Goal: Transaction & Acquisition: Book appointment/travel/reservation

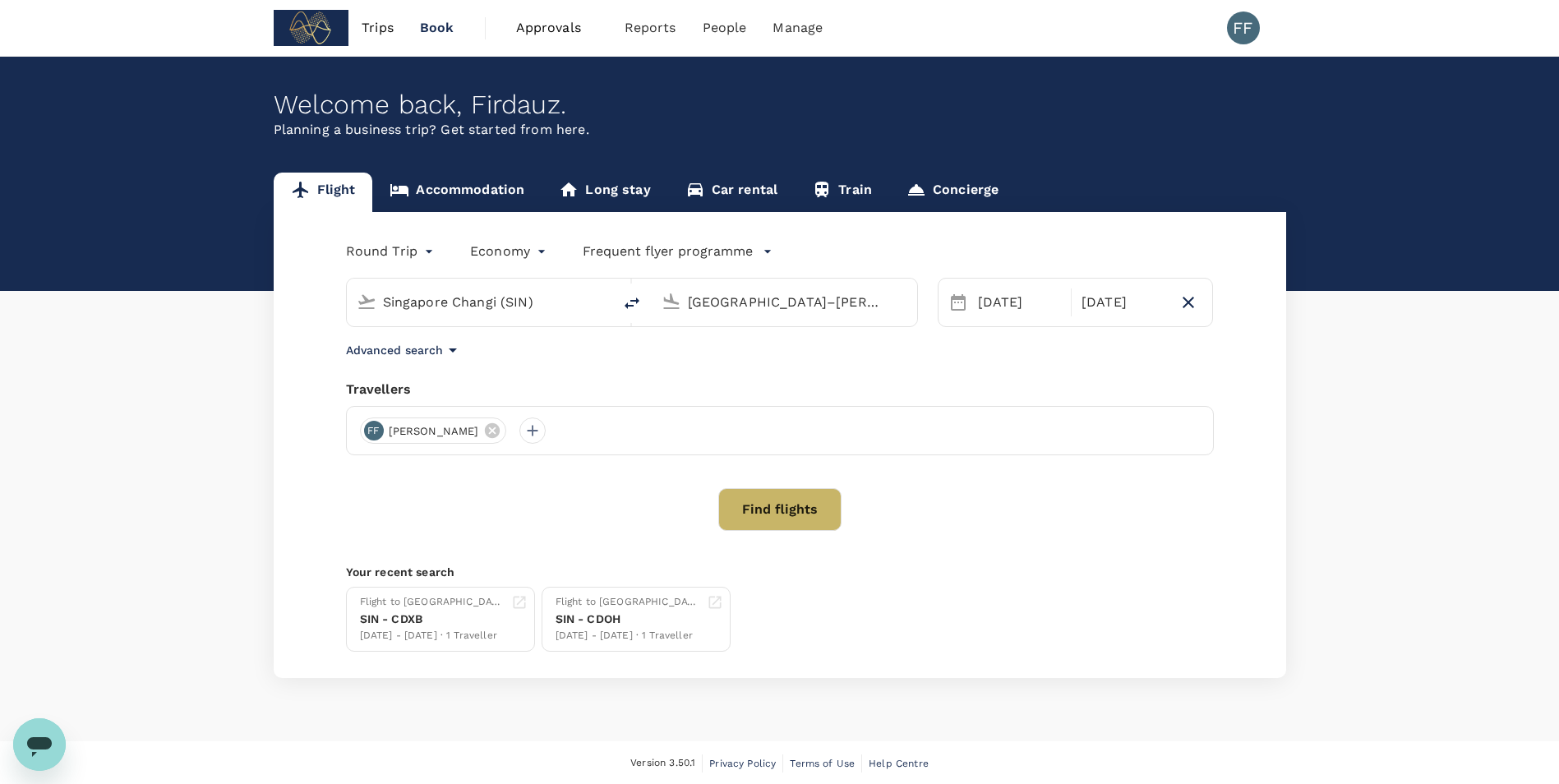
click at [487, 310] on input "Singapore Changi (SIN)" at bounding box center [480, 302] width 195 height 26
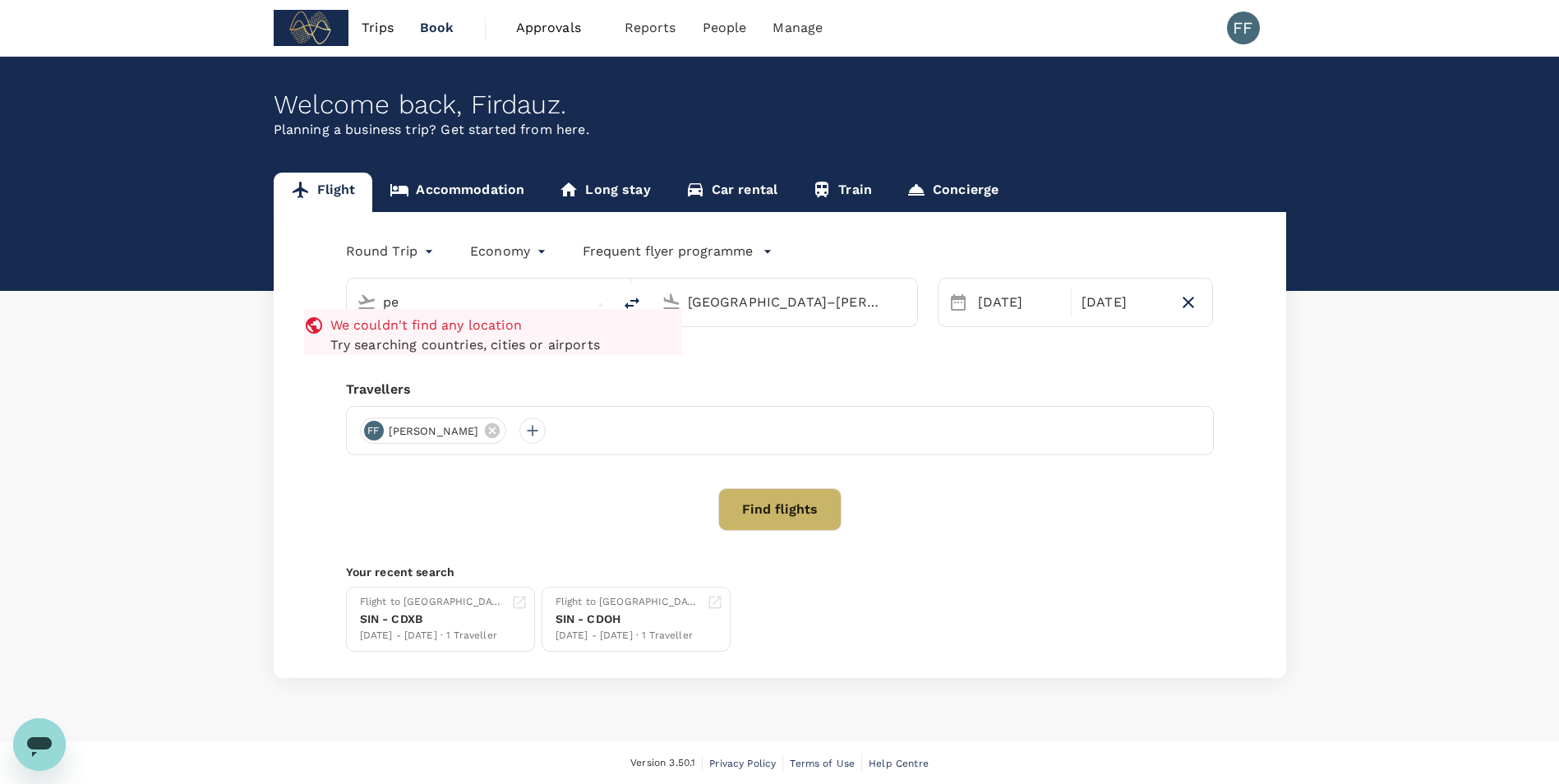
type input "p"
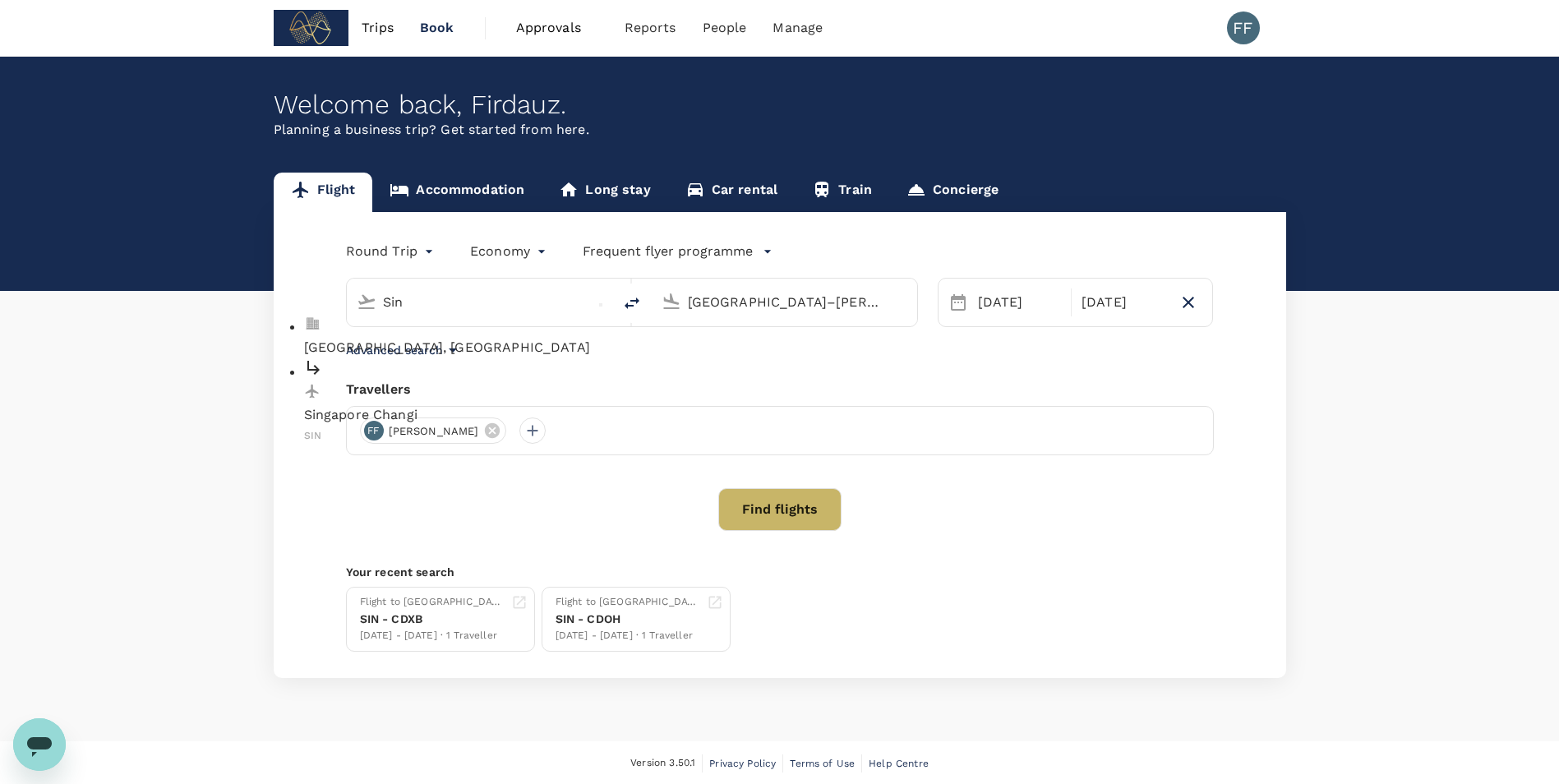
click at [486, 405] on p "Singapore Changi" at bounding box center [493, 415] width 378 height 20
type input "Singapore Changi (SIN)"
click at [761, 297] on input "[GEOGRAPHIC_DATA]–[PERSON_NAME] (MAD)" at bounding box center [785, 302] width 195 height 26
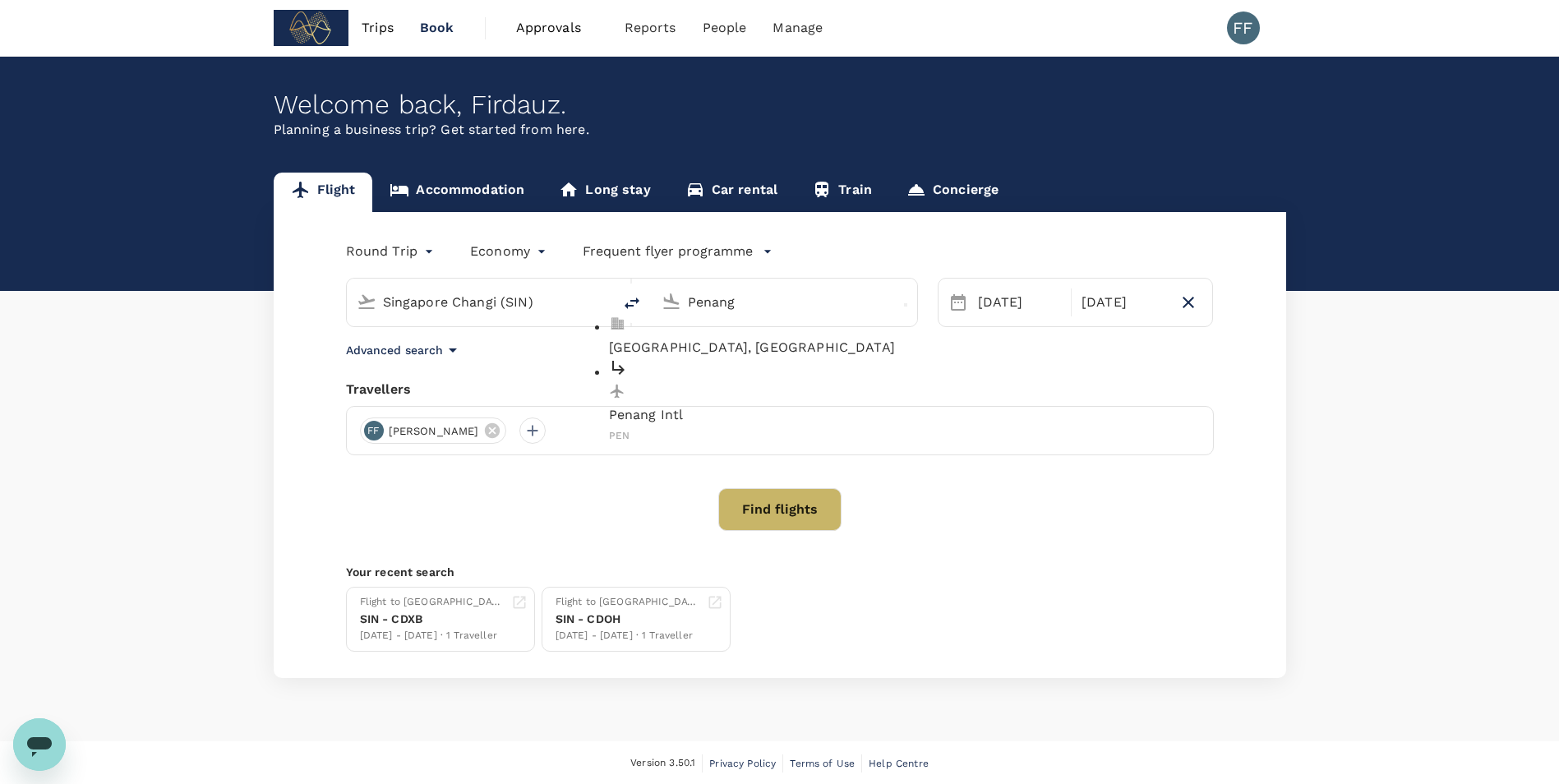
click at [748, 405] on p "Penang Intl" at bounding box center [798, 415] width 378 height 20
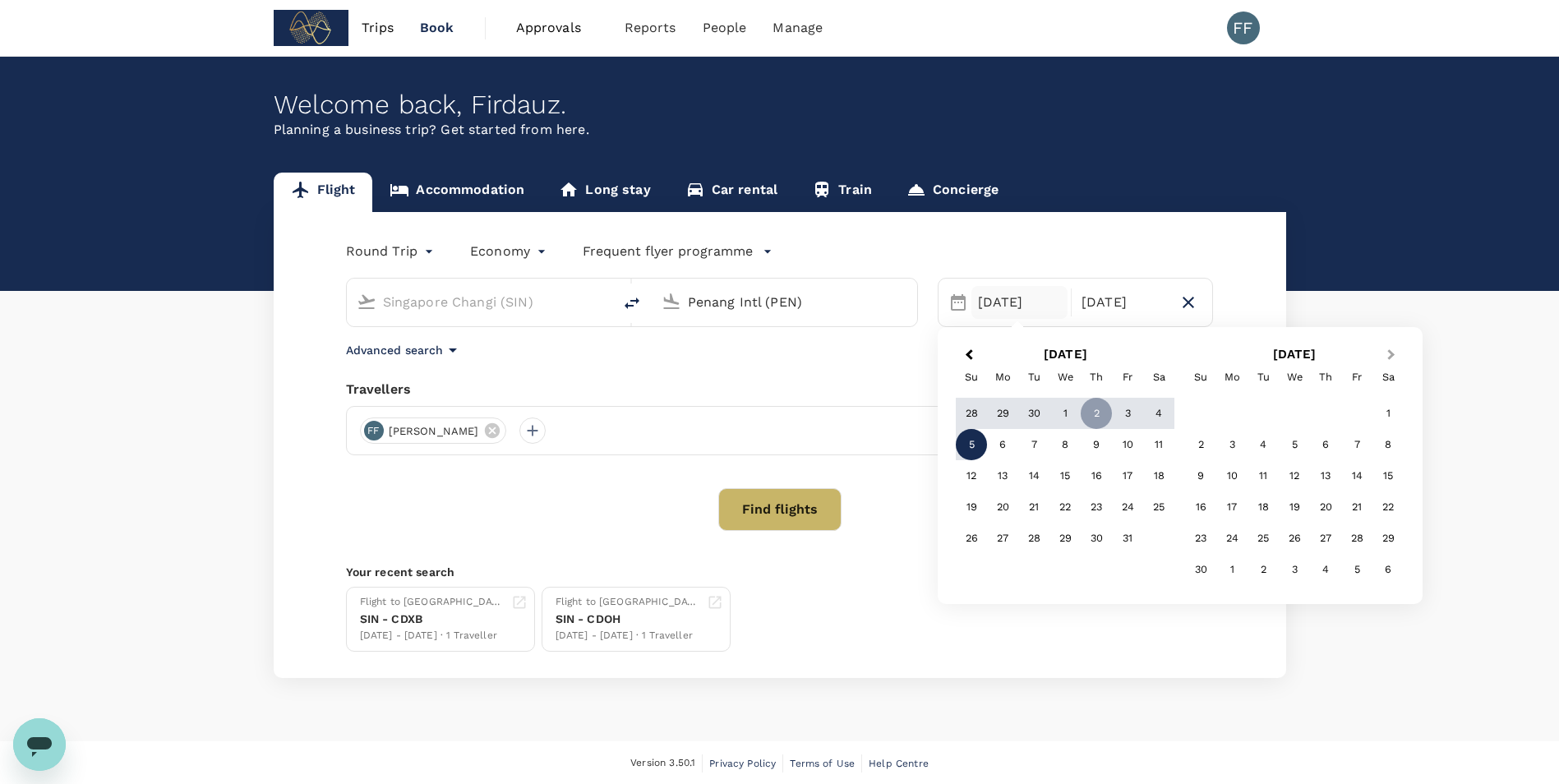
type input "Penang Intl (PEN)"
click at [1382, 355] on button "Next Month" at bounding box center [1393, 355] width 27 height 26
click at [1156, 409] on div "1" at bounding box center [1159, 413] width 31 height 31
click at [1130, 408] on div "31" at bounding box center [1128, 413] width 31 height 31
click at [1013, 327] on div "Next Month [DATE] Su Mo Tu We Th Fr Sa 26 27 28 29 30 31 1 2 3 4 5 6 7 8 9 10 1…" at bounding box center [1180, 465] width 485 height 277
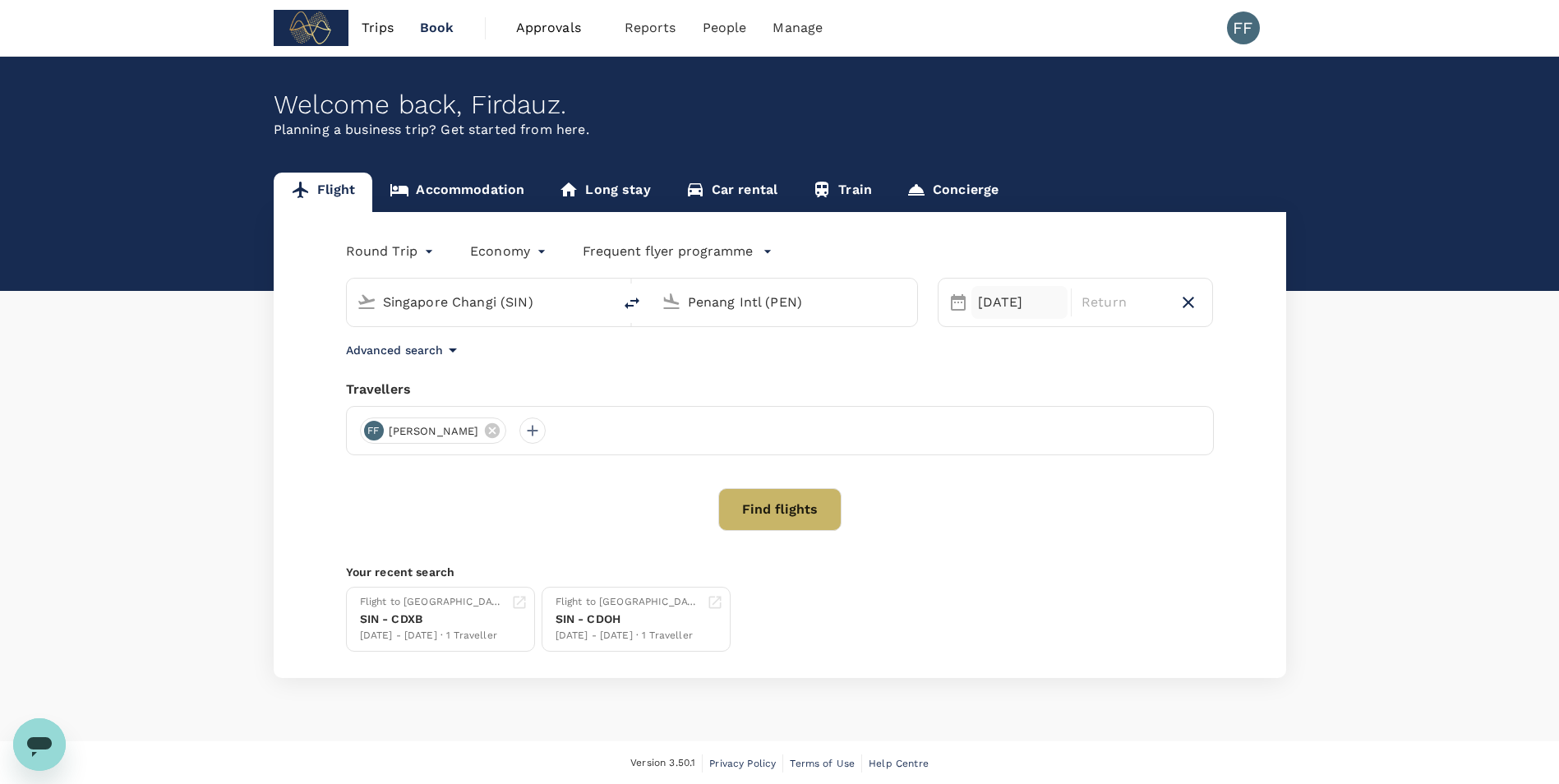
click at [1017, 306] on div "[DATE]" at bounding box center [1019, 302] width 96 height 33
click at [1105, 402] on div "30" at bounding box center [1097, 413] width 31 height 31
click at [1194, 445] on div "2" at bounding box center [1201, 444] width 31 height 31
click at [801, 493] on button "Find flights" at bounding box center [780, 509] width 123 height 43
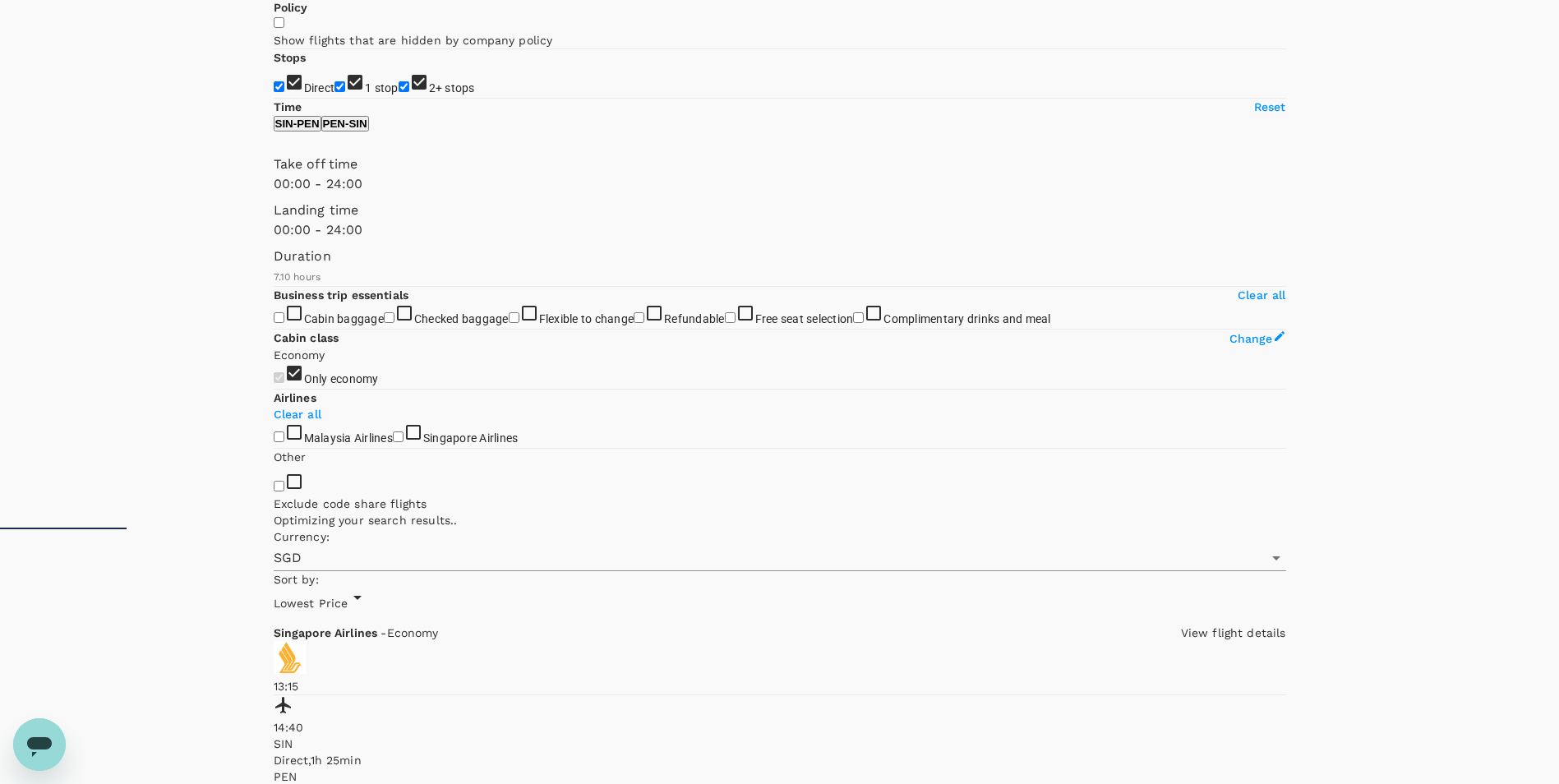
scroll to position [247, 0]
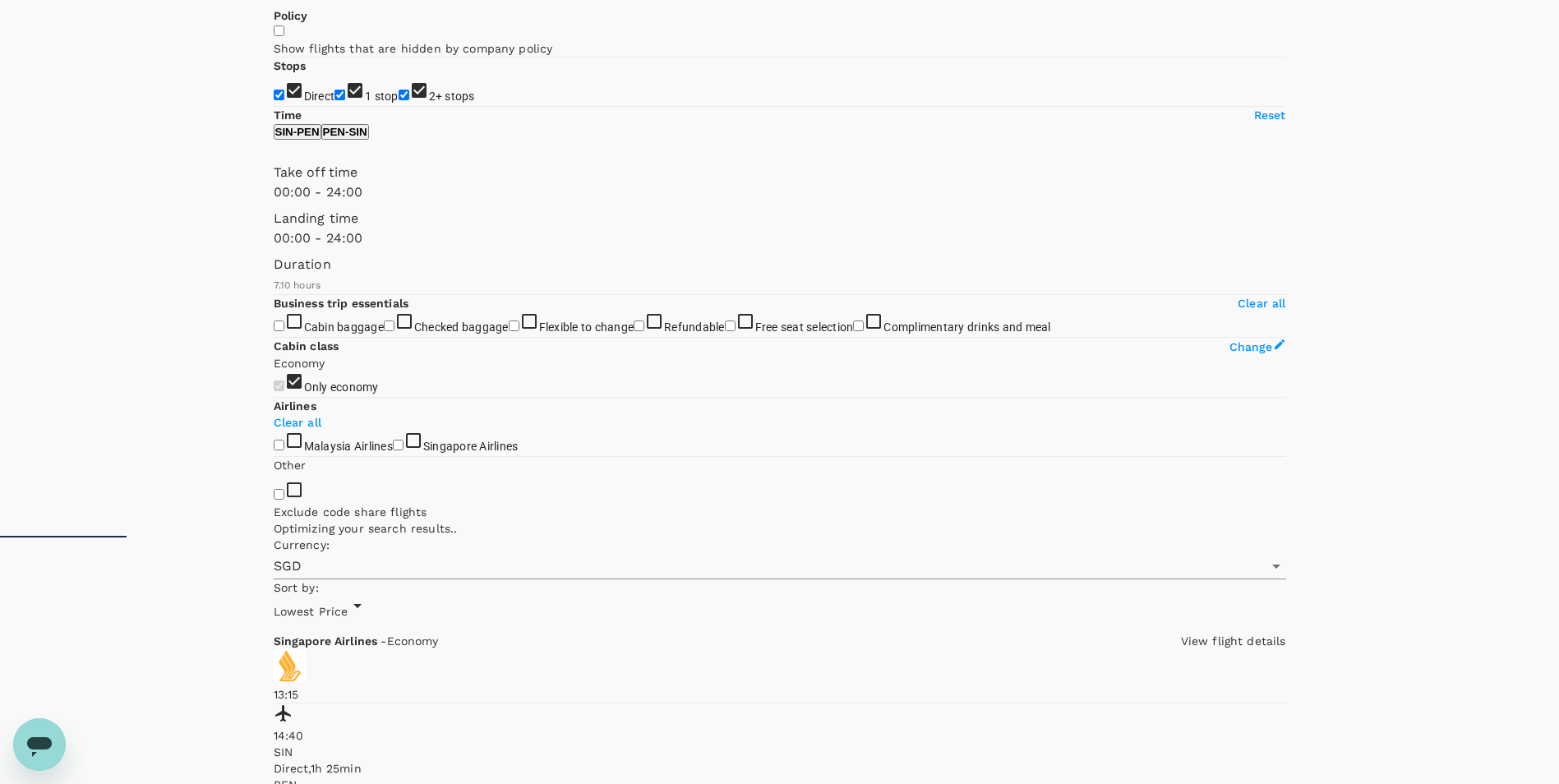
type input "955"
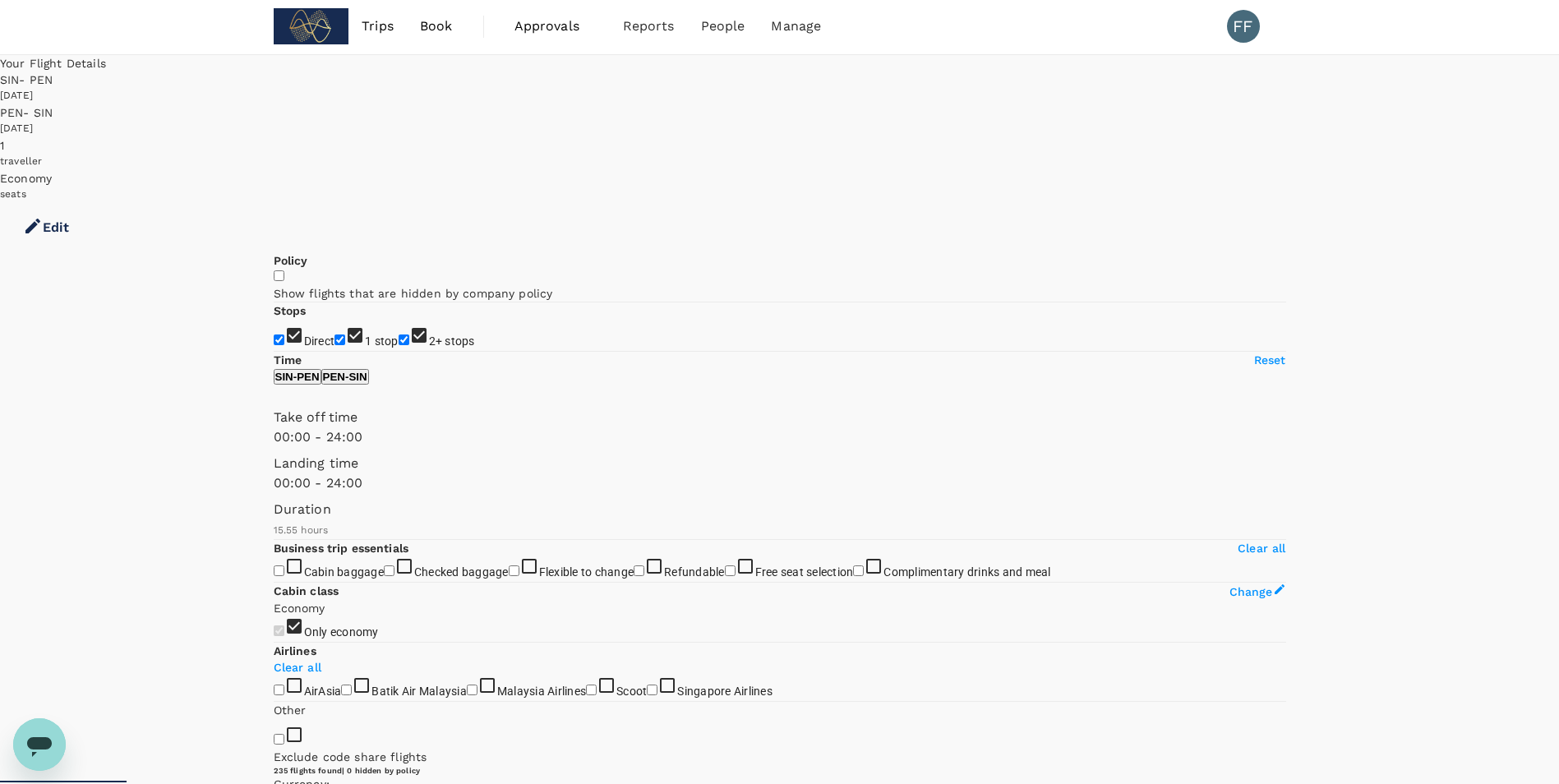
scroll to position [0, 0]
click at [92, 205] on button "Edit" at bounding box center [46, 229] width 92 height 49
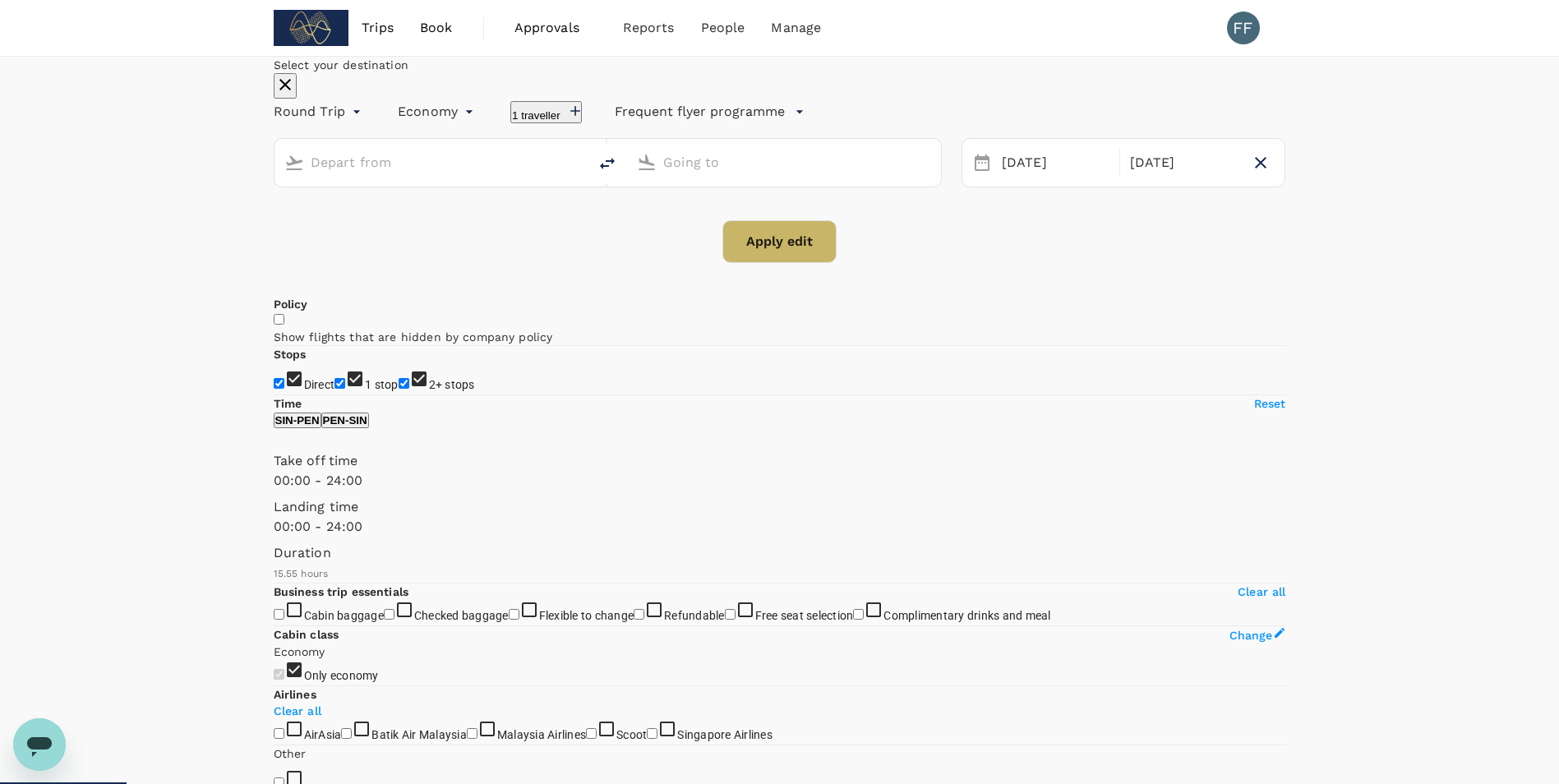
type input "Singapore Changi (SIN)"
type input "Penang Intl (PEN)"
click at [746, 175] on input "Penang Intl (PEN)" at bounding box center [785, 163] width 243 height 26
click at [757, 273] on p "Noi Bai Intl" at bounding box center [780, 266] width 378 height 16
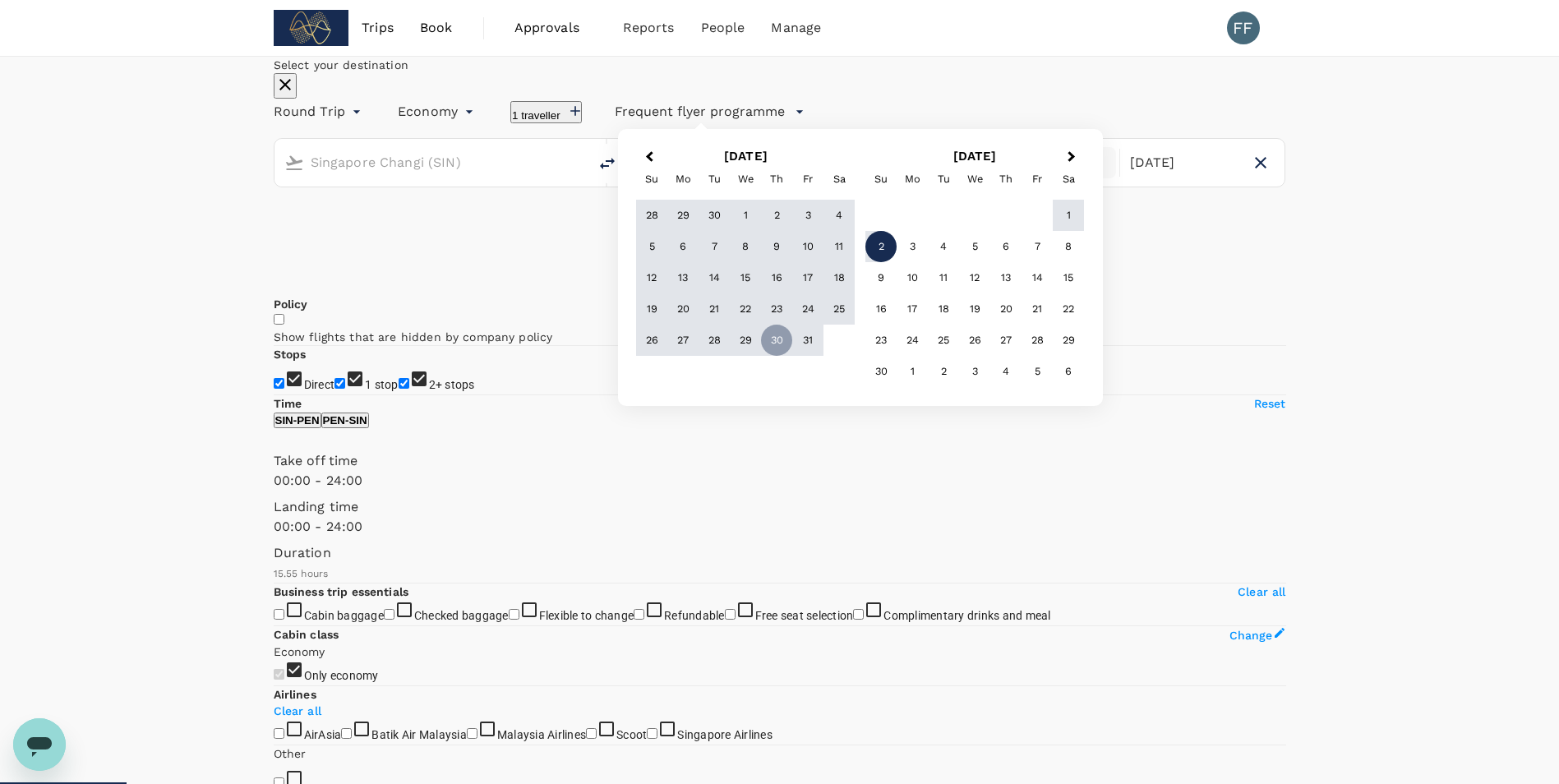
type input "Noi Bai Intl (HAN)"
click at [926, 263] on div "Select your destination Round Trip roundtrip Economy economy 1 traveller Freque…" at bounding box center [780, 160] width 1013 height 207
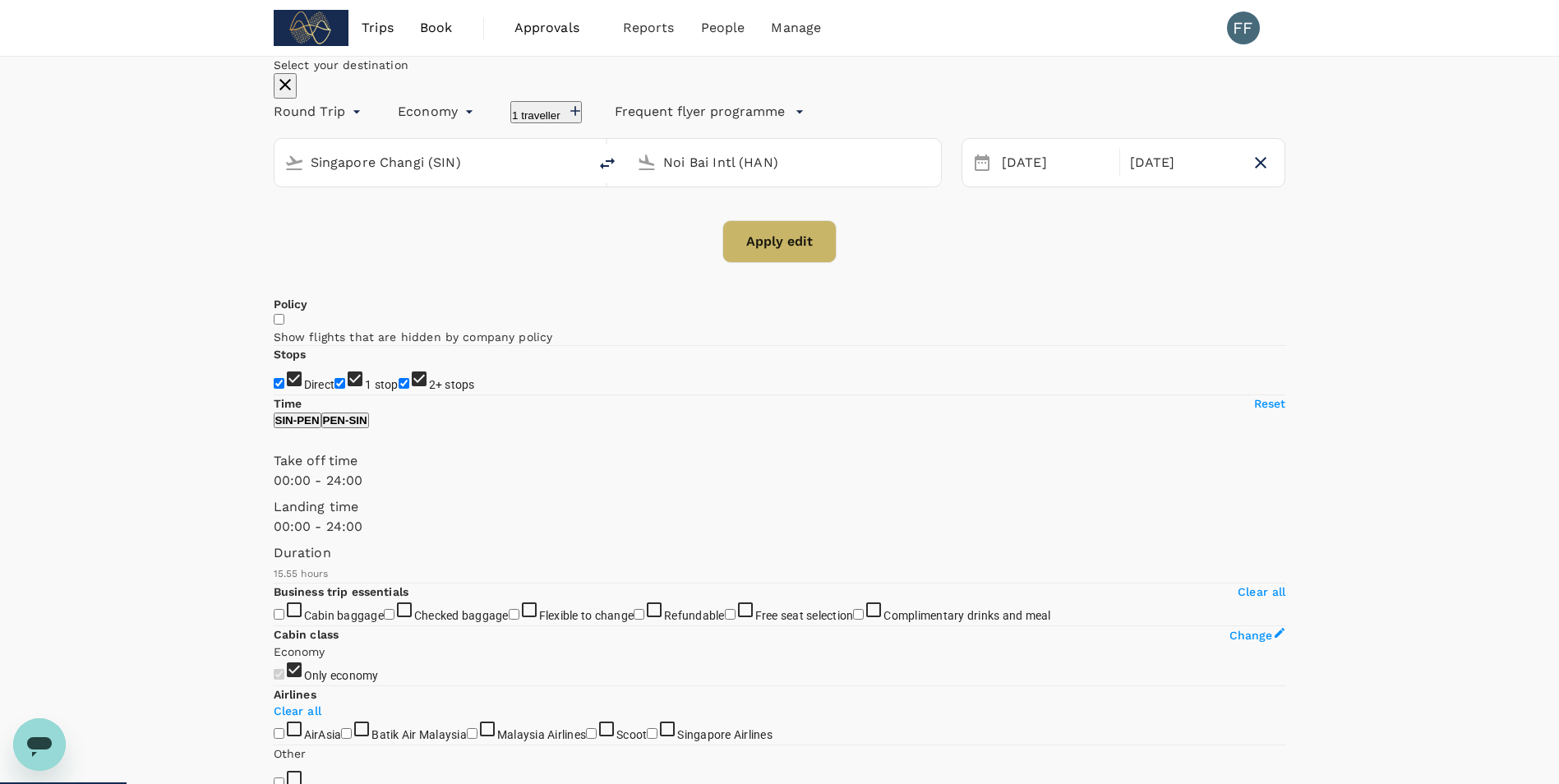
click at [774, 263] on button "Apply edit" at bounding box center [780, 241] width 114 height 43
checkbox input "false"
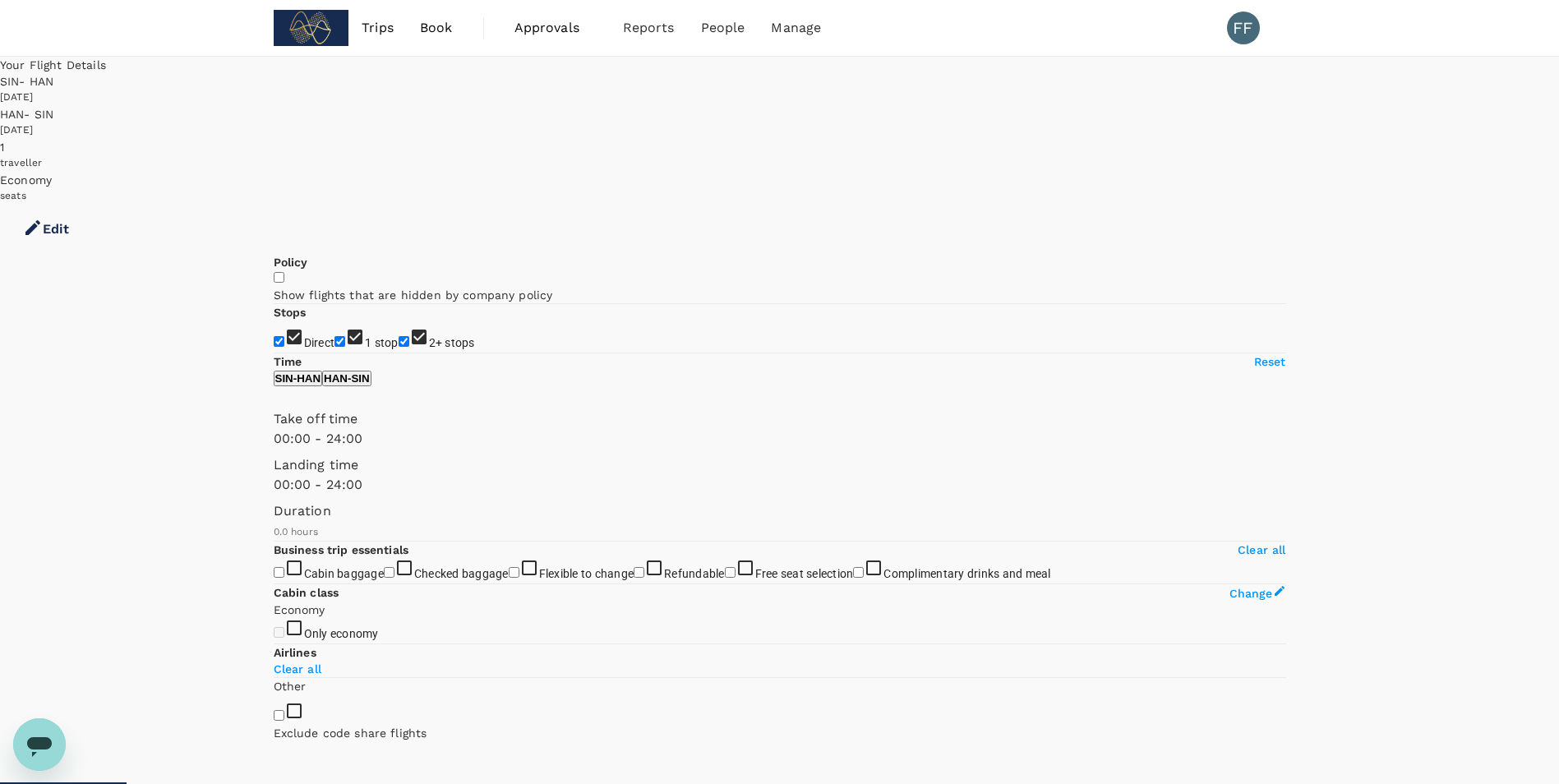
type input "1080"
checkbox input "true"
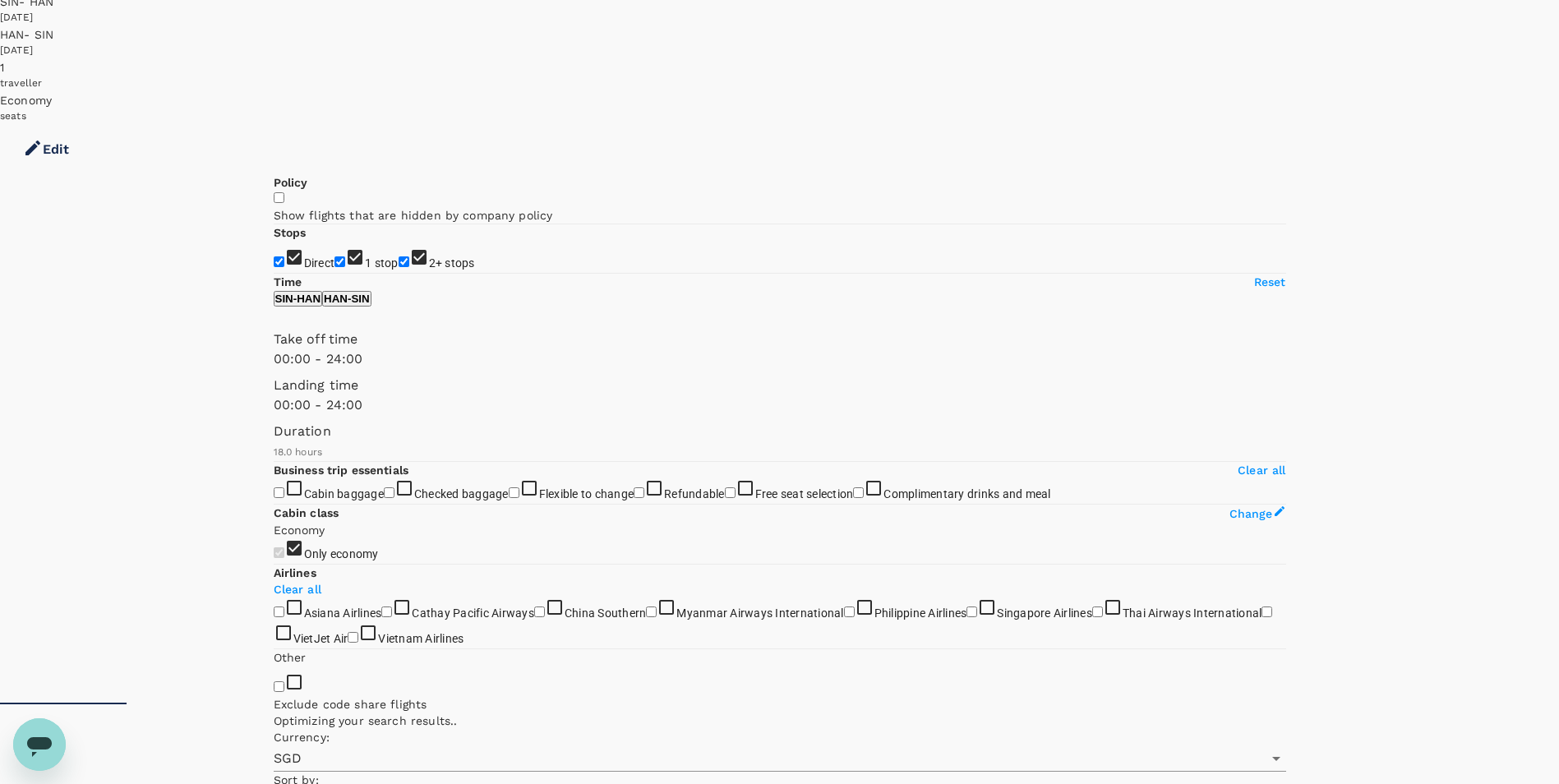
scroll to position [329, 0]
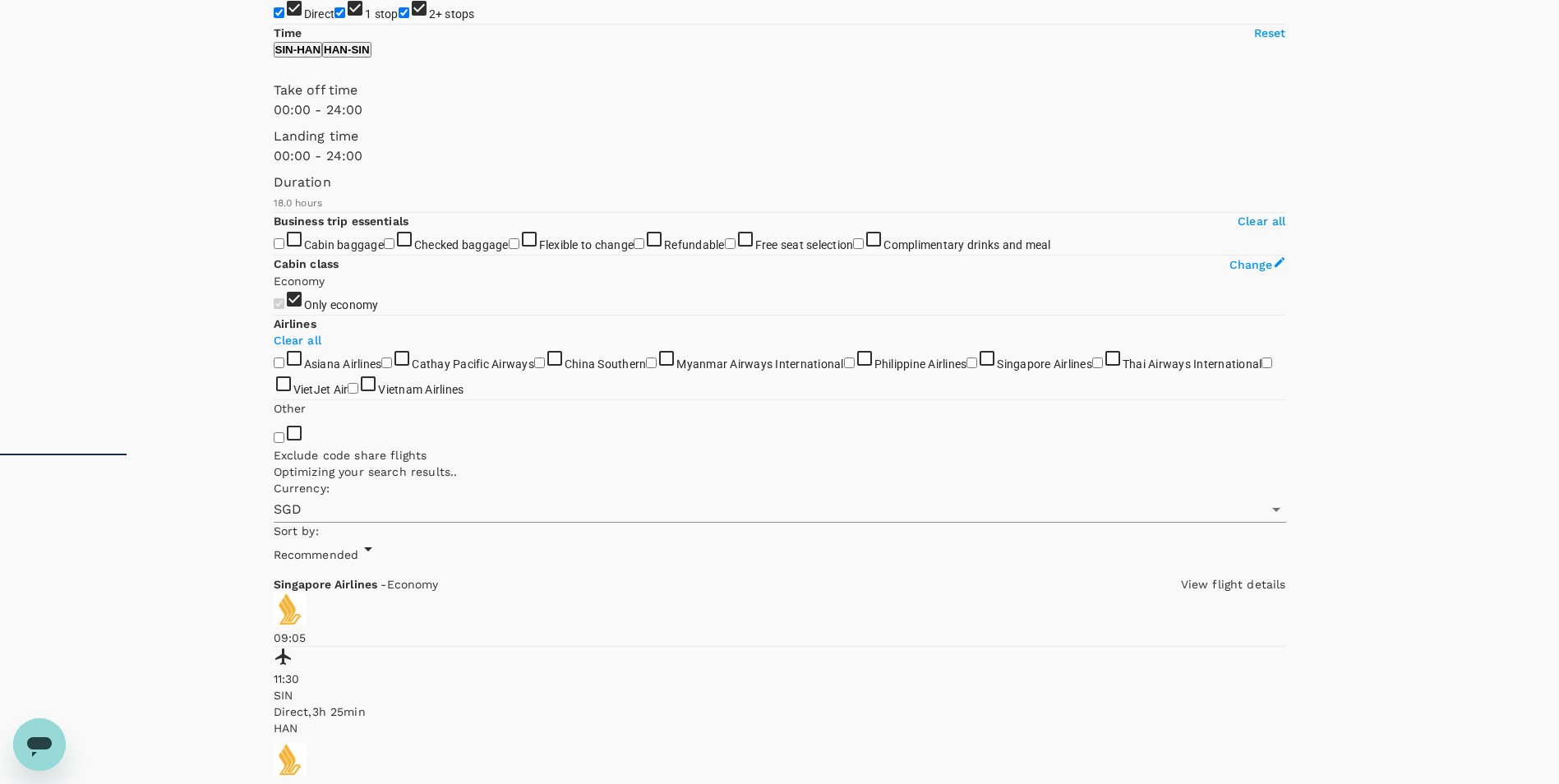
type input "1145"
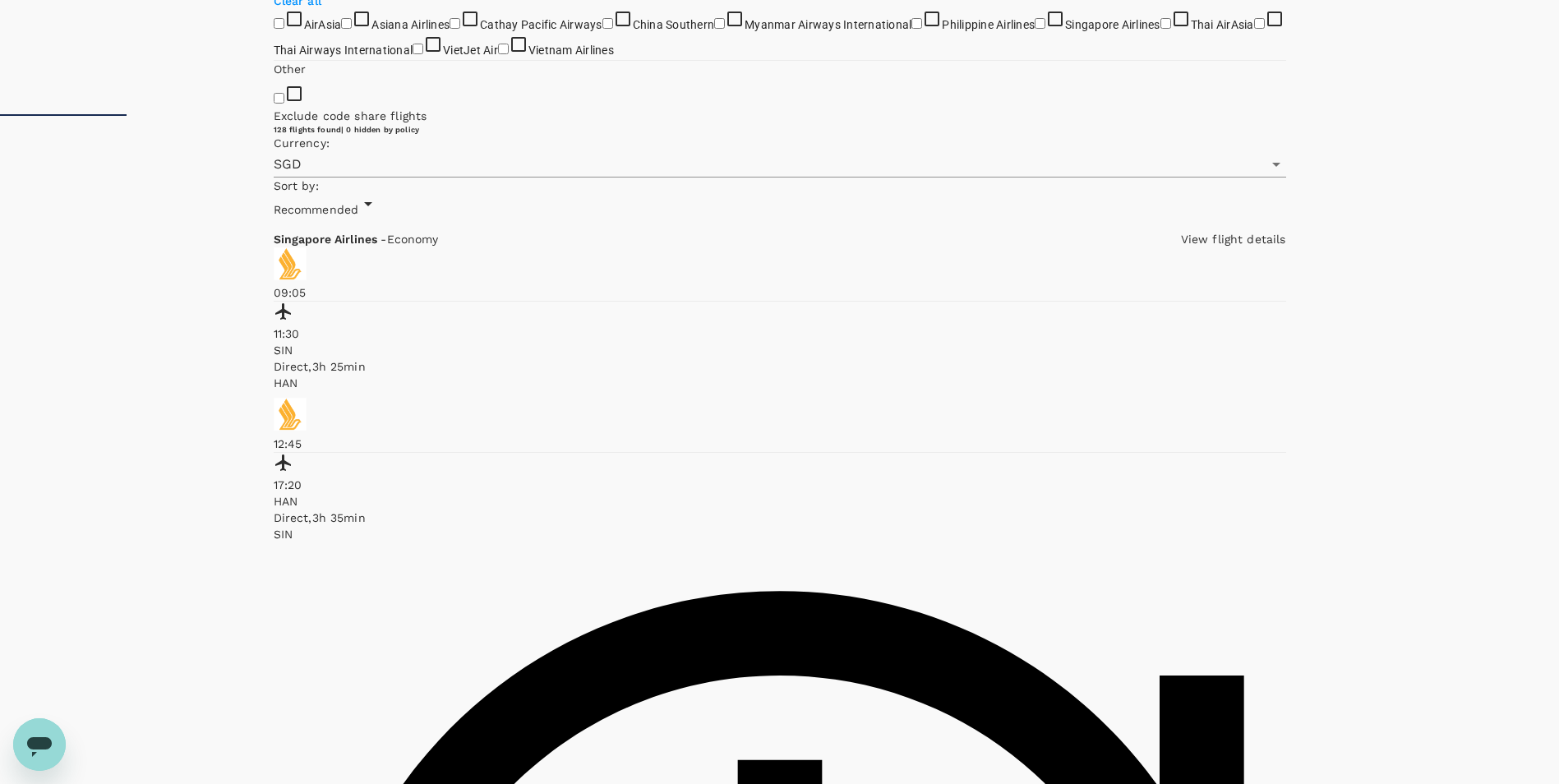
scroll to position [739, 0]
